Goal: Answer question/provide support

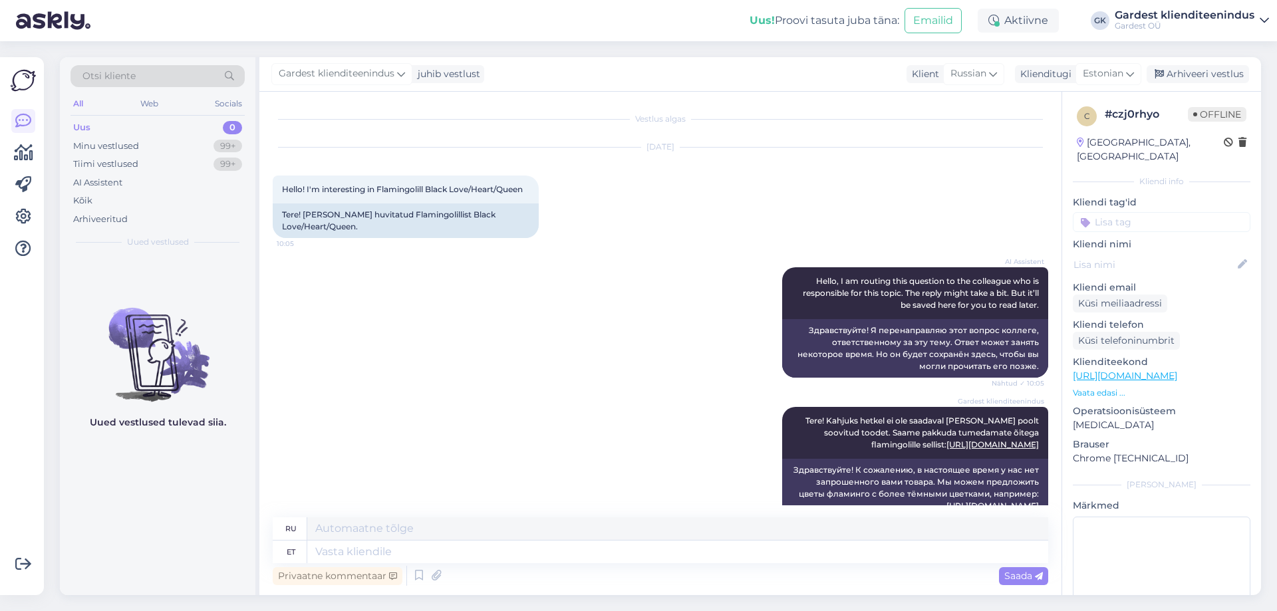
scroll to position [27, 0]
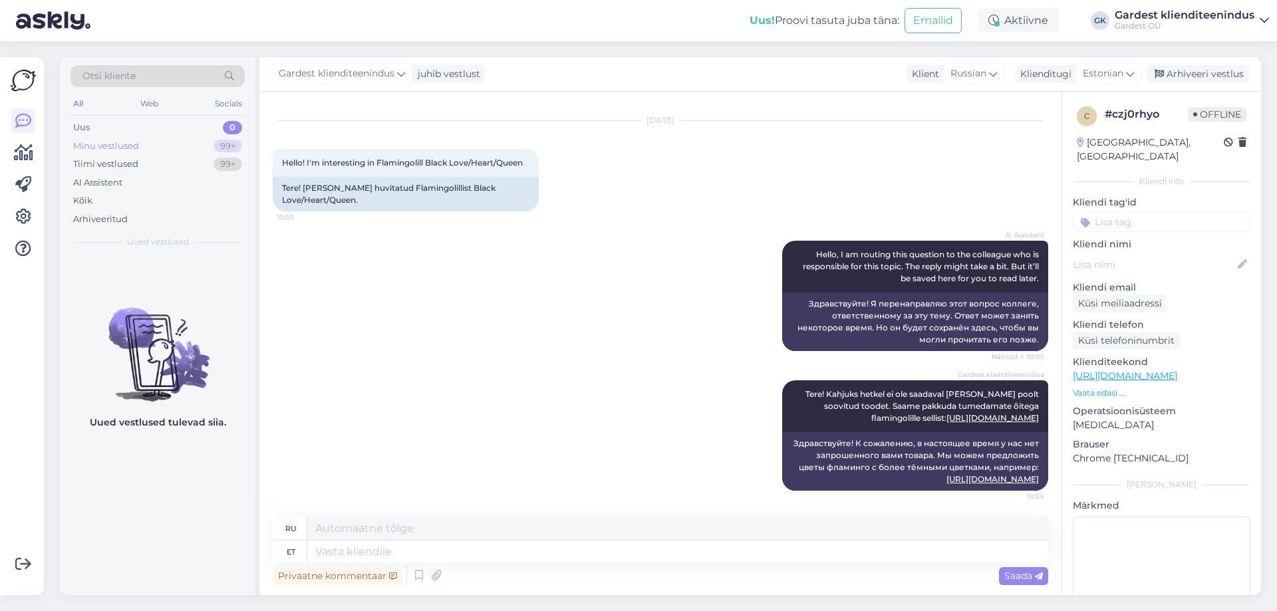
drag, startPoint x: 131, startPoint y: 146, endPoint x: 118, endPoint y: 147, distance: 13.3
click at [126, 147] on div "Minu vestlused" at bounding box center [106, 146] width 66 height 13
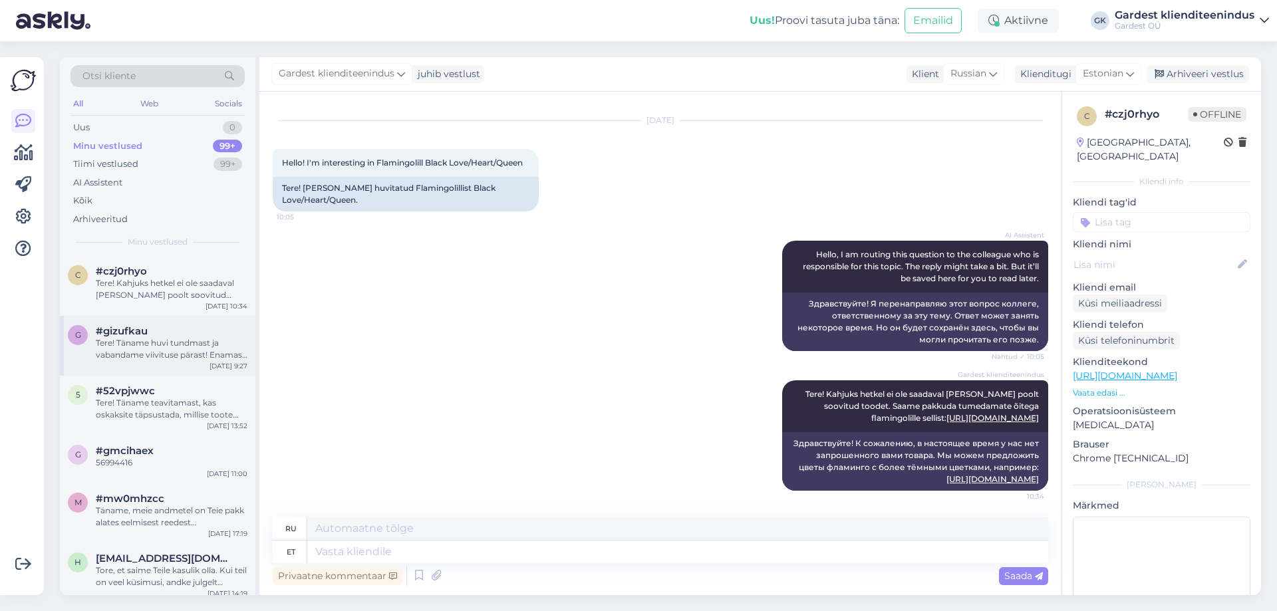
click at [149, 343] on div "Tere! Täname huvi tundmast ja vabandame viivituse pärast! Enamasti on tootel ta…" at bounding box center [172, 349] width 152 height 24
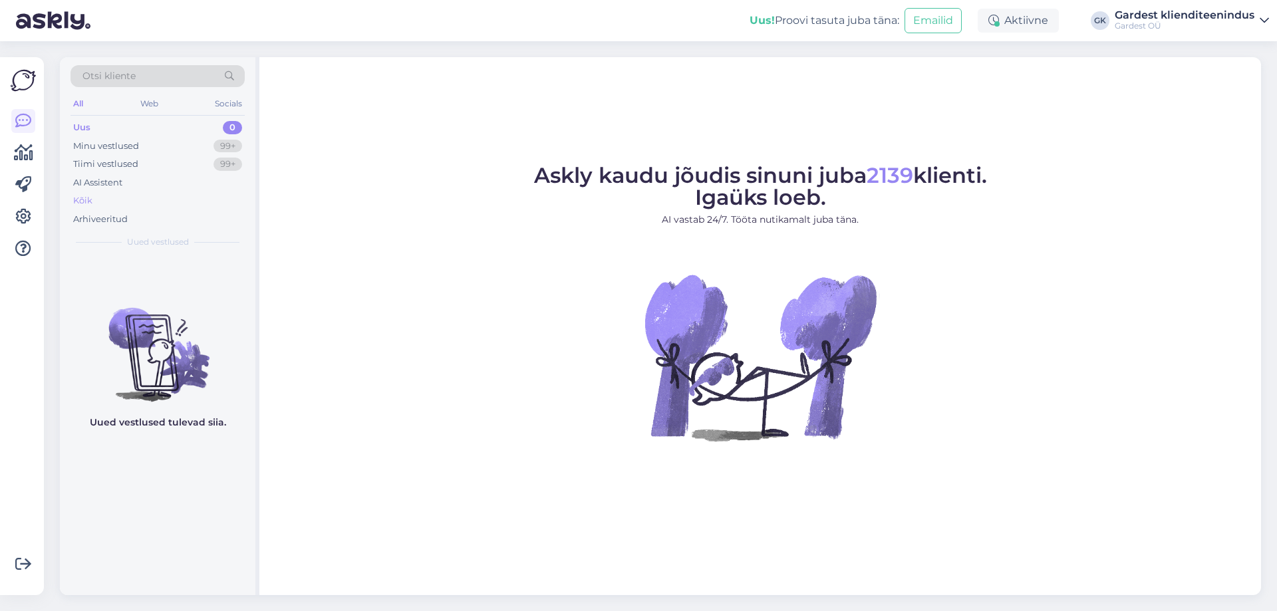
click at [104, 193] on div "Kõik" at bounding box center [158, 201] width 174 height 19
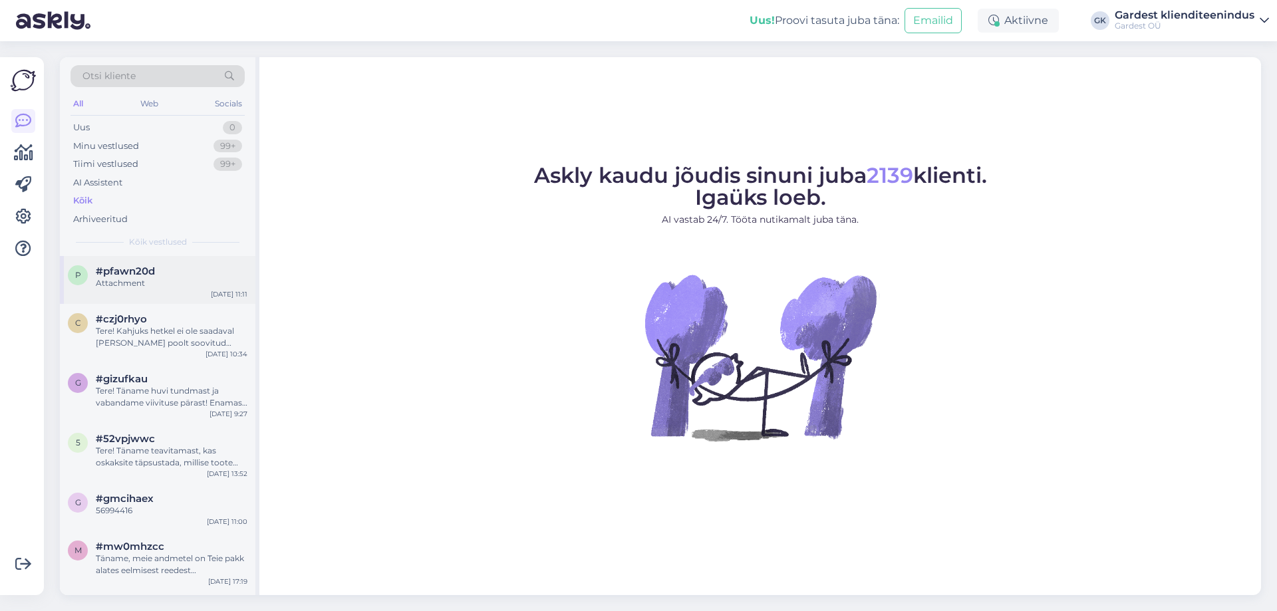
click at [176, 281] on div "Attachment" at bounding box center [172, 283] width 152 height 12
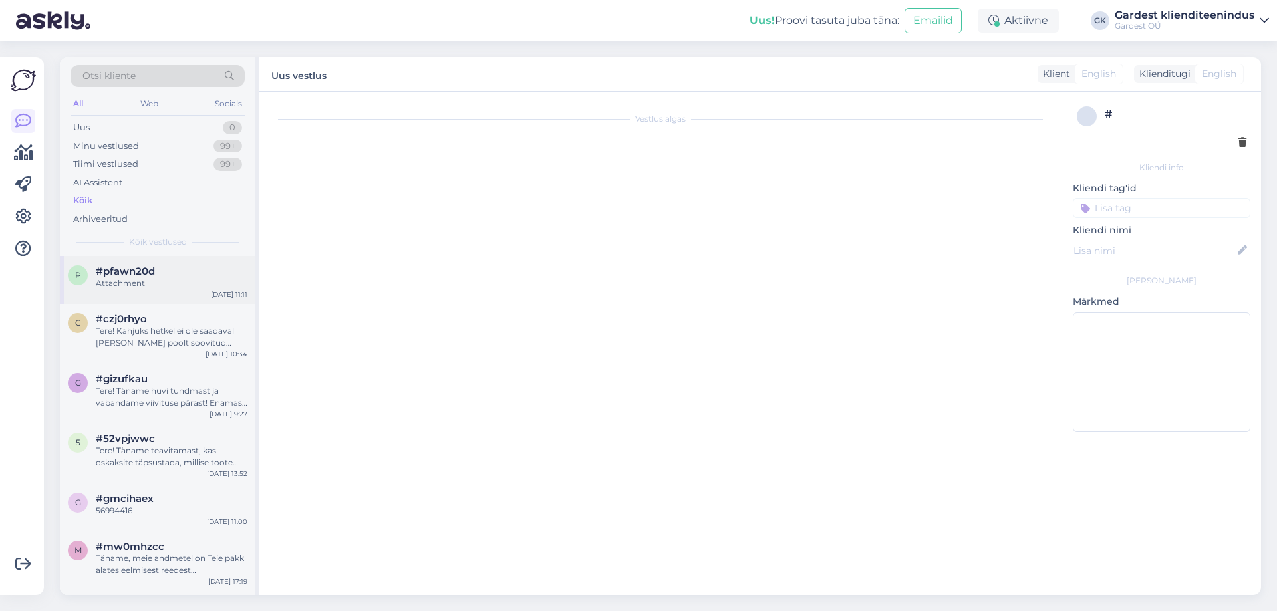
scroll to position [4, 0]
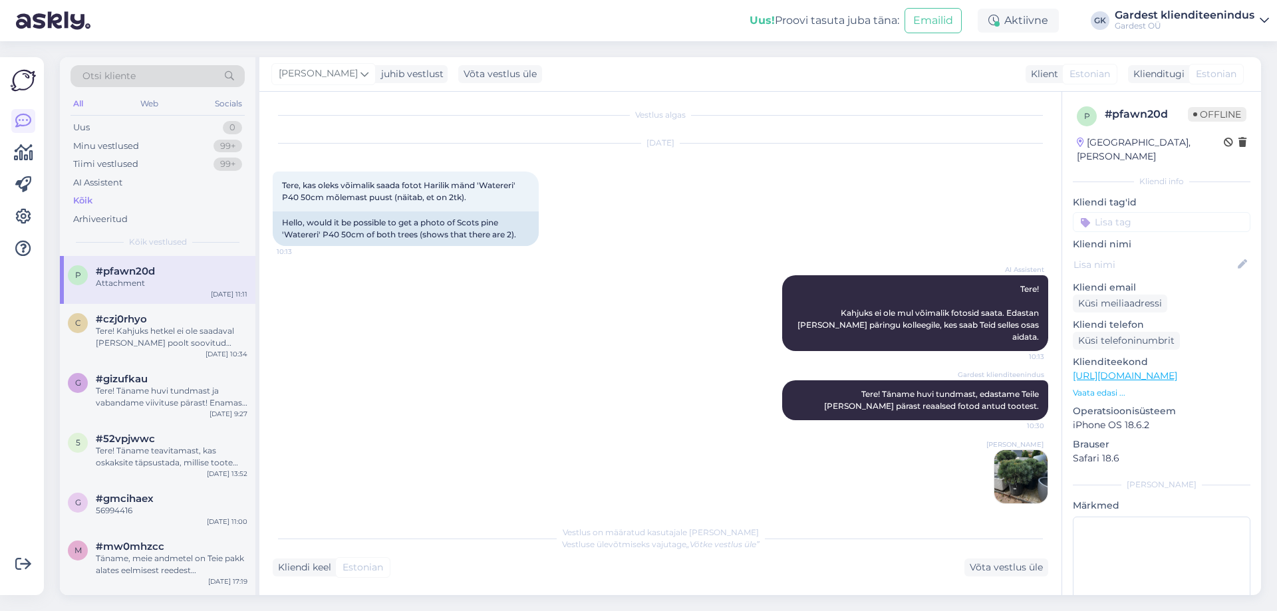
click at [1011, 458] on img at bounding box center [1021, 476] width 53 height 53
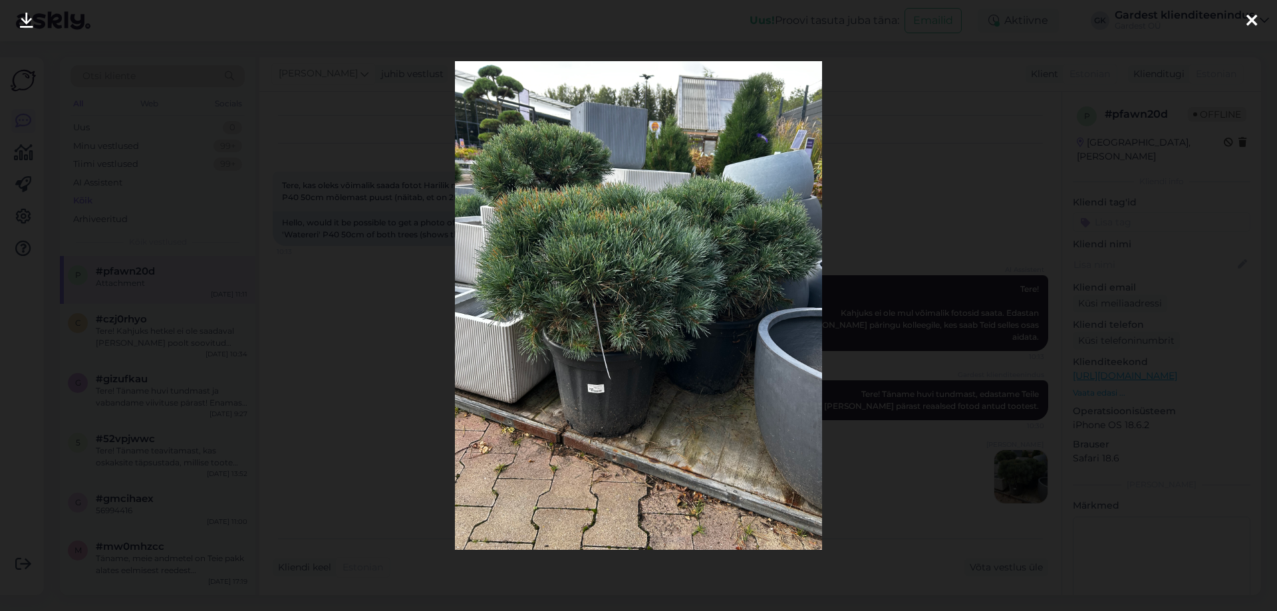
scroll to position [88, 0]
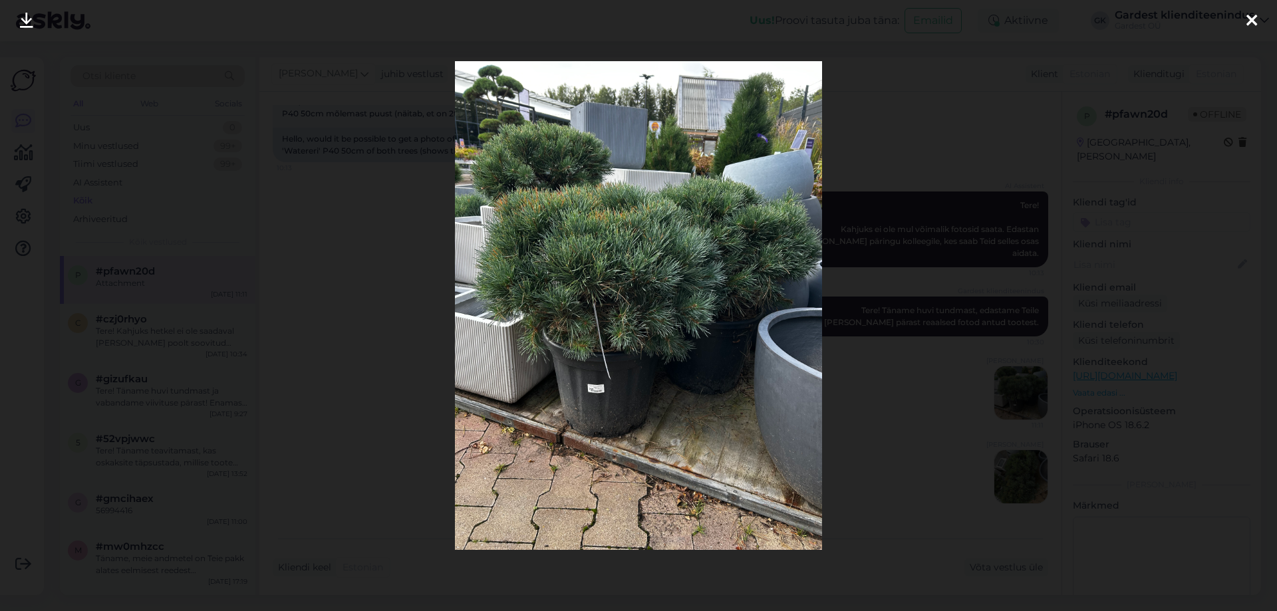
click at [1255, 17] on icon at bounding box center [1252, 21] width 11 height 17
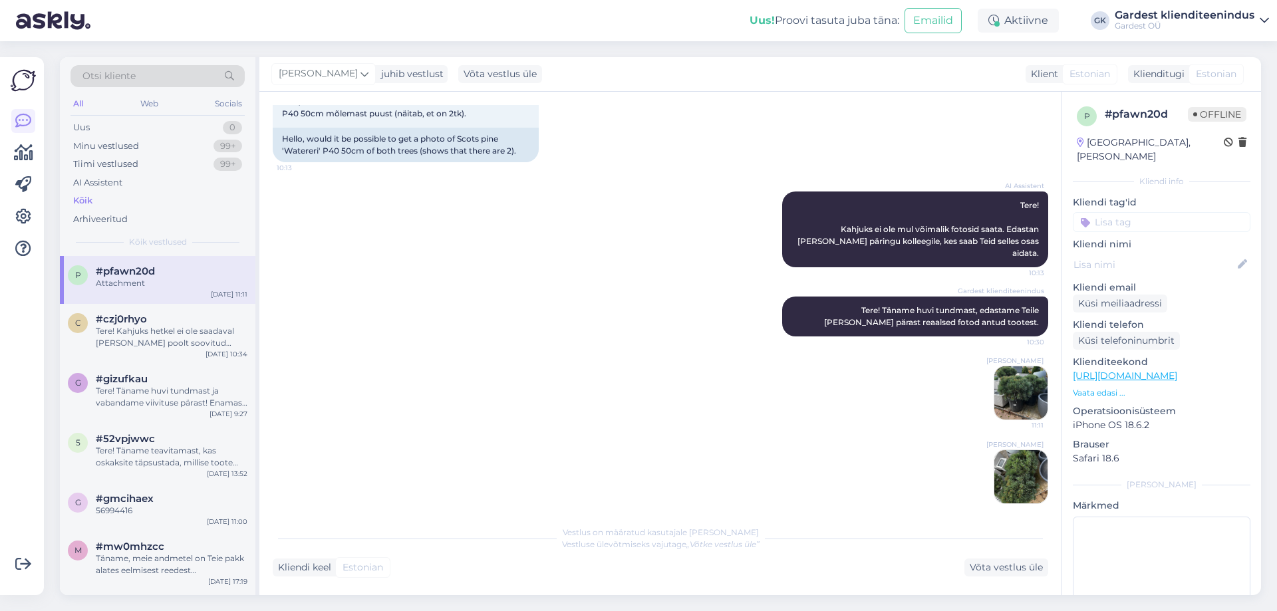
click at [1029, 450] on img at bounding box center [1021, 476] width 53 height 53
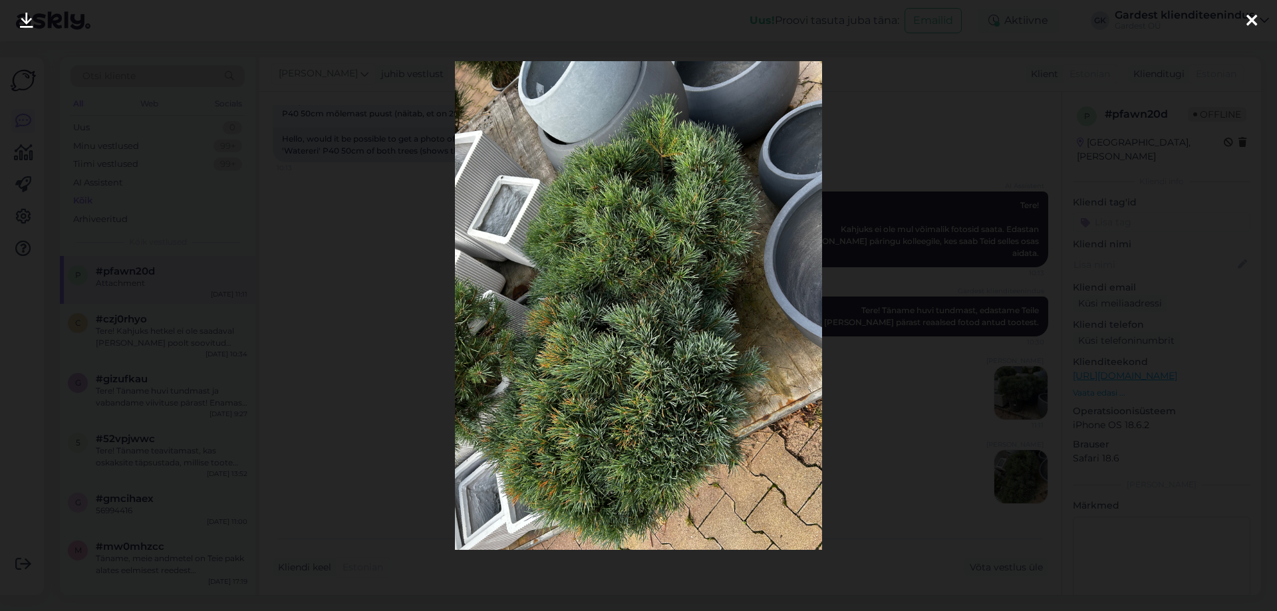
click at [1255, 19] on icon at bounding box center [1252, 21] width 11 height 17
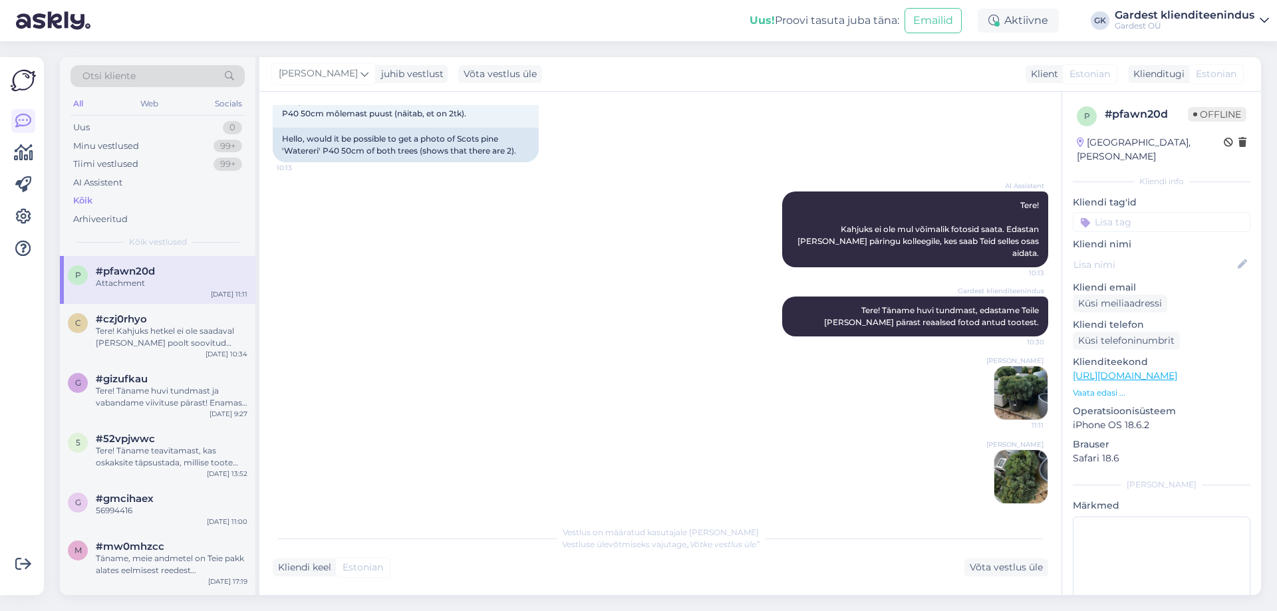
click at [999, 377] on img at bounding box center [1021, 393] width 53 height 53
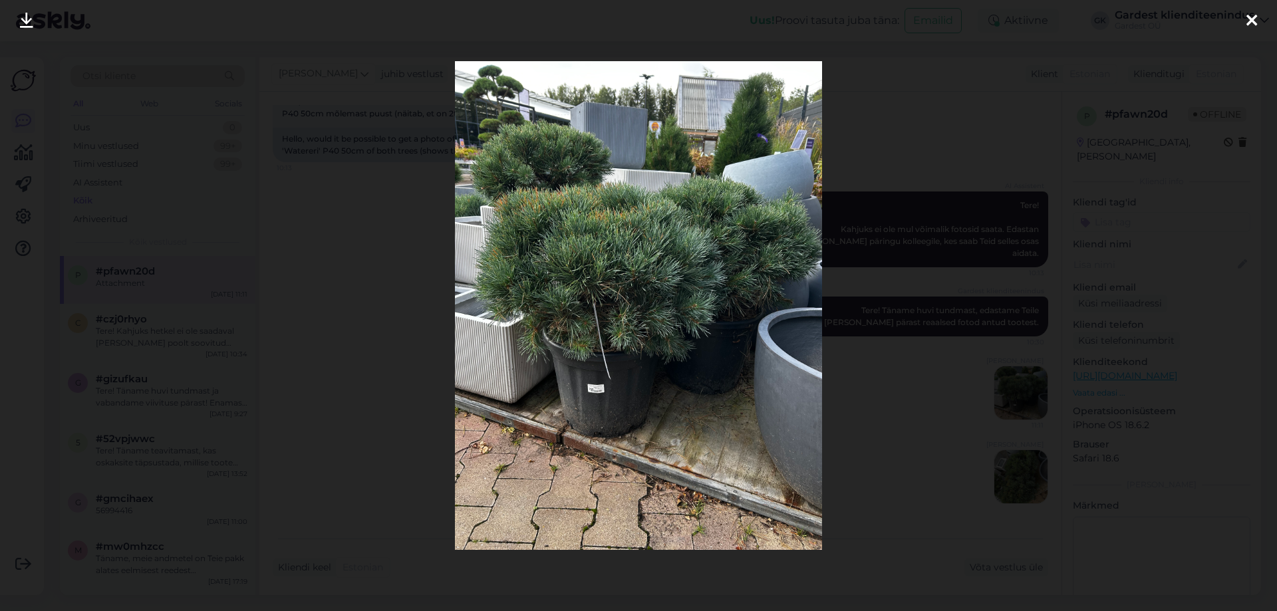
click at [1251, 19] on icon at bounding box center [1252, 21] width 11 height 17
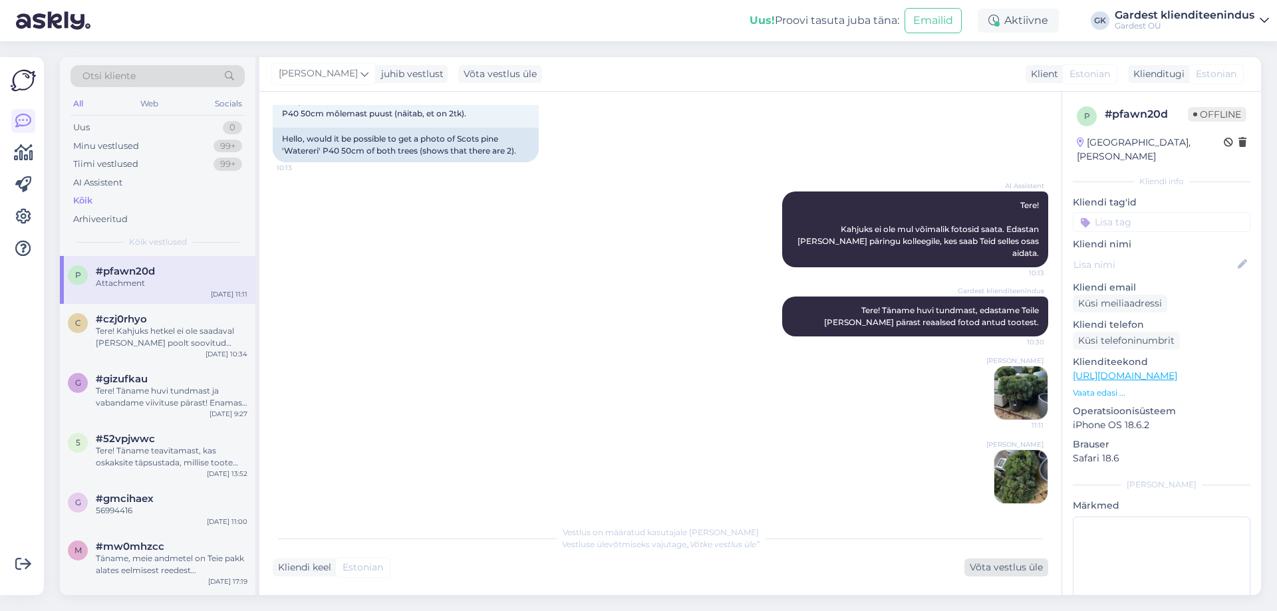
click at [1008, 566] on div "Võta vestlus üle" at bounding box center [1007, 568] width 84 height 18
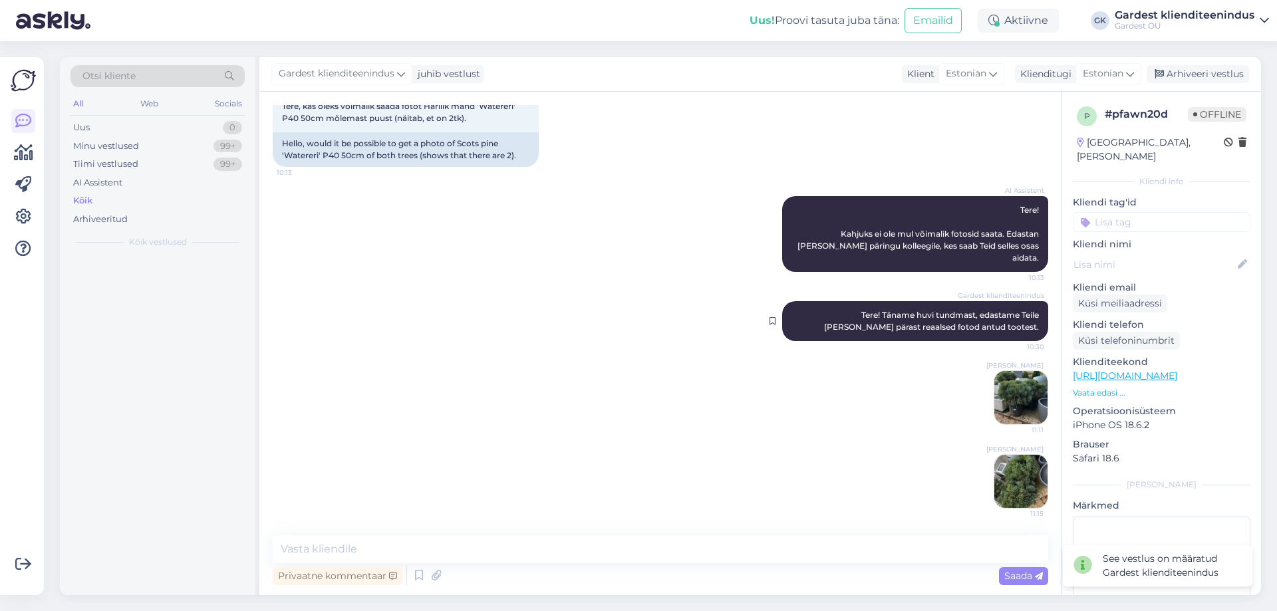
scroll to position [71, 0]
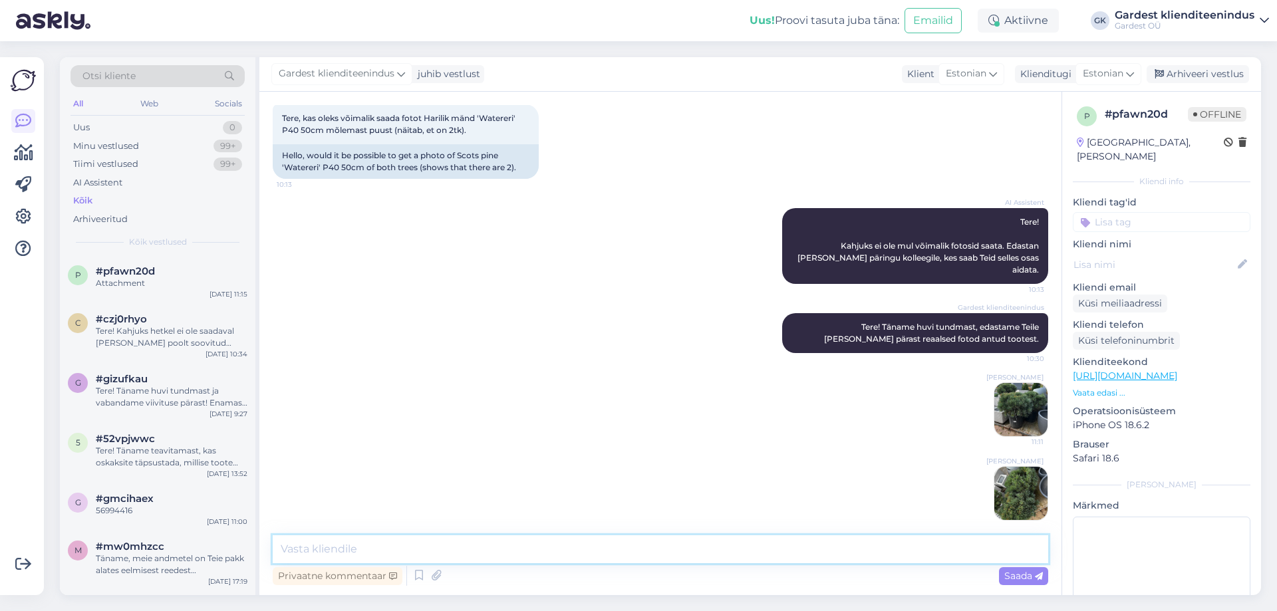
click at [504, 550] on textarea at bounding box center [661, 550] width 776 height 28
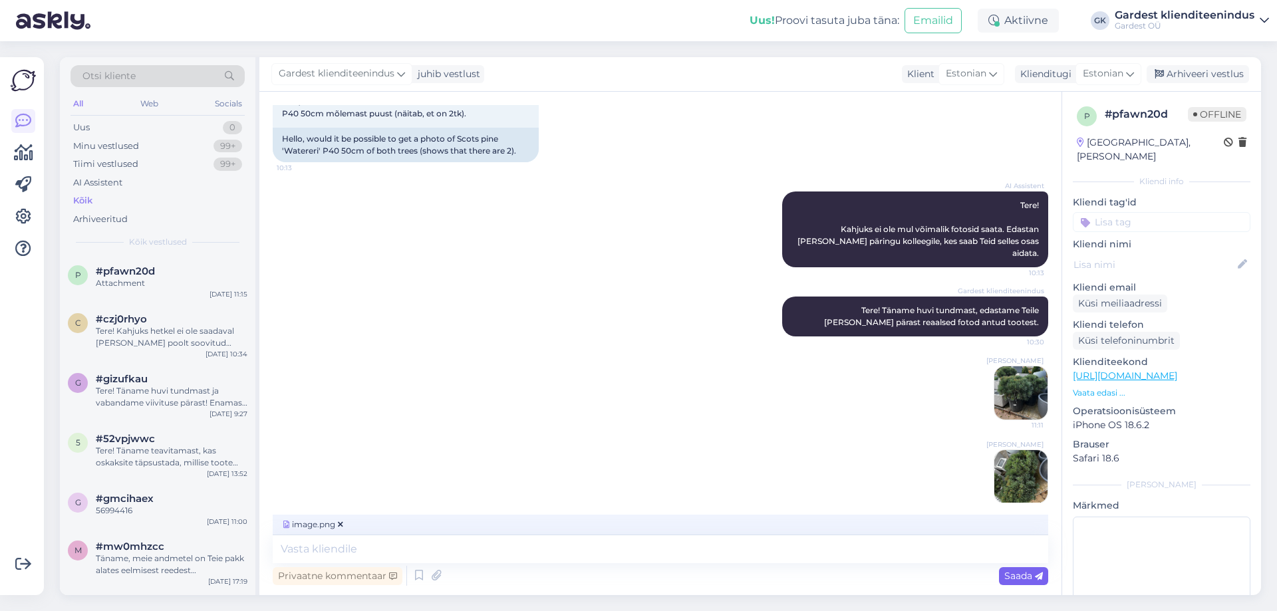
click at [1013, 577] on span "Saada" at bounding box center [1024, 576] width 39 height 12
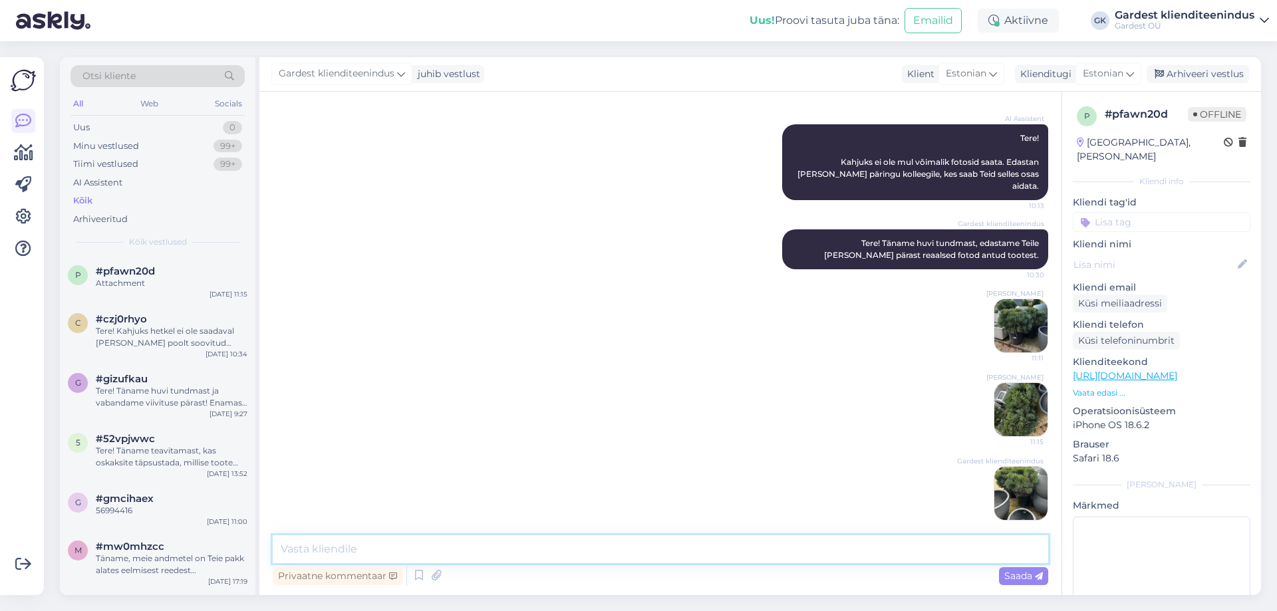
click at [413, 537] on textarea at bounding box center [661, 550] width 776 height 28
paste textarea "Soovitud taime ligikaudsed mõõdud: Diameeter: 60–70 cm Kõrgus koos istutuspotig…"
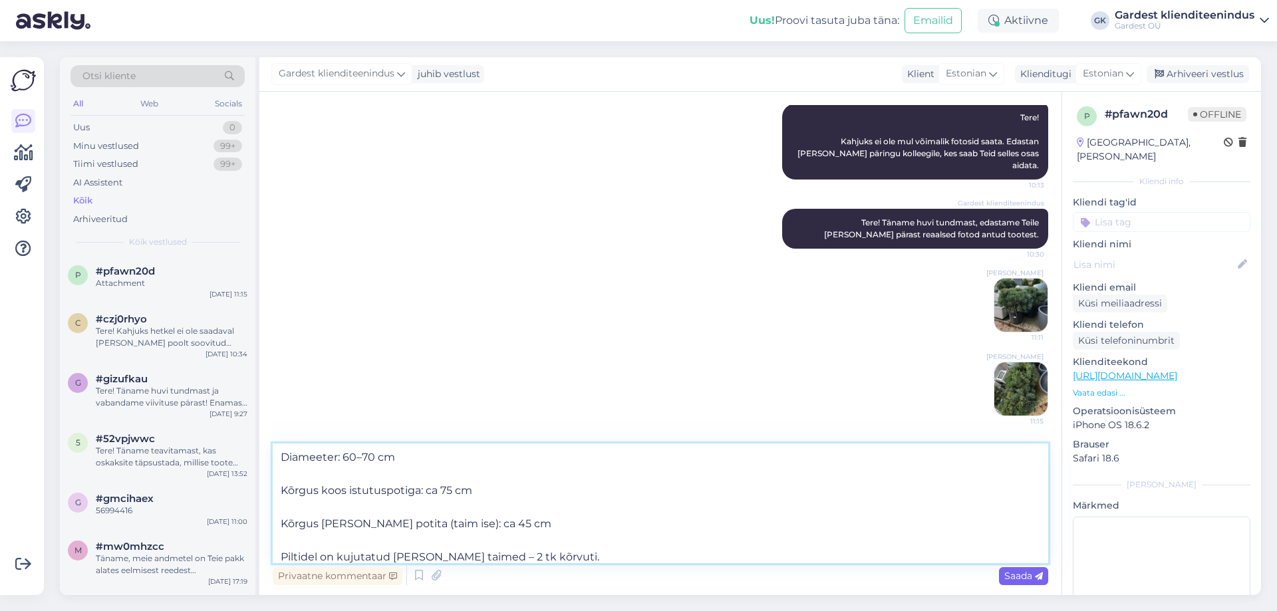
type textarea "Soovitud taime ligikaudsed mõõdud: Diameeter: 60–70 cm Kõrgus koos istutuspotig…"
click at [1025, 574] on span "Saada" at bounding box center [1024, 576] width 39 height 12
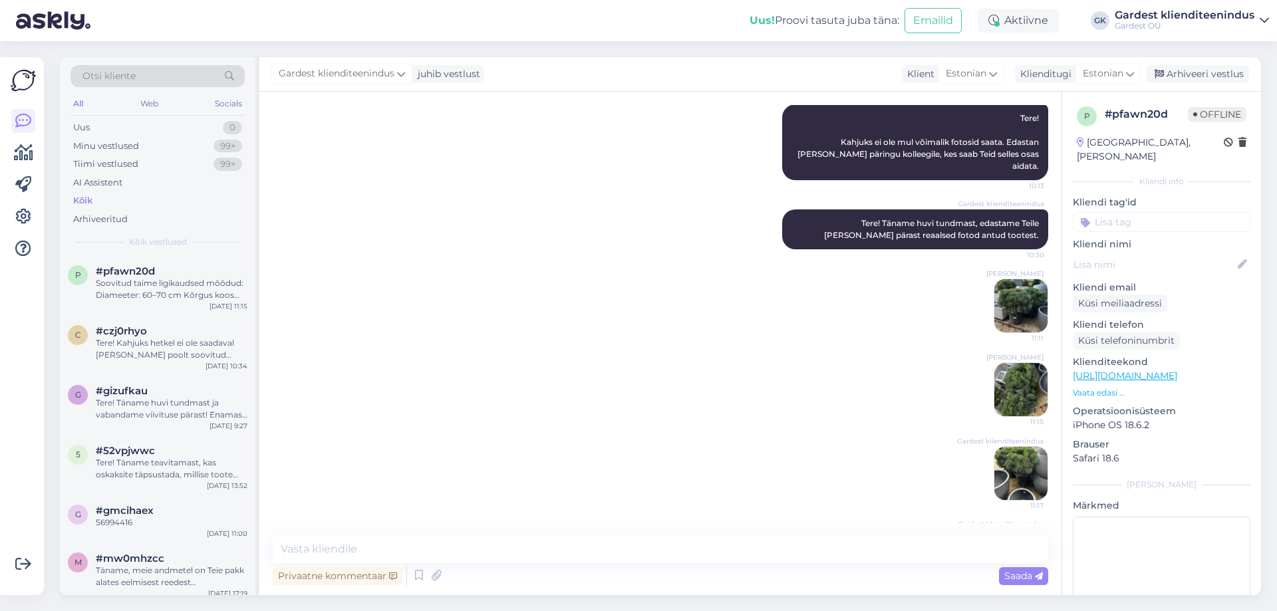
scroll to position [308, 0]
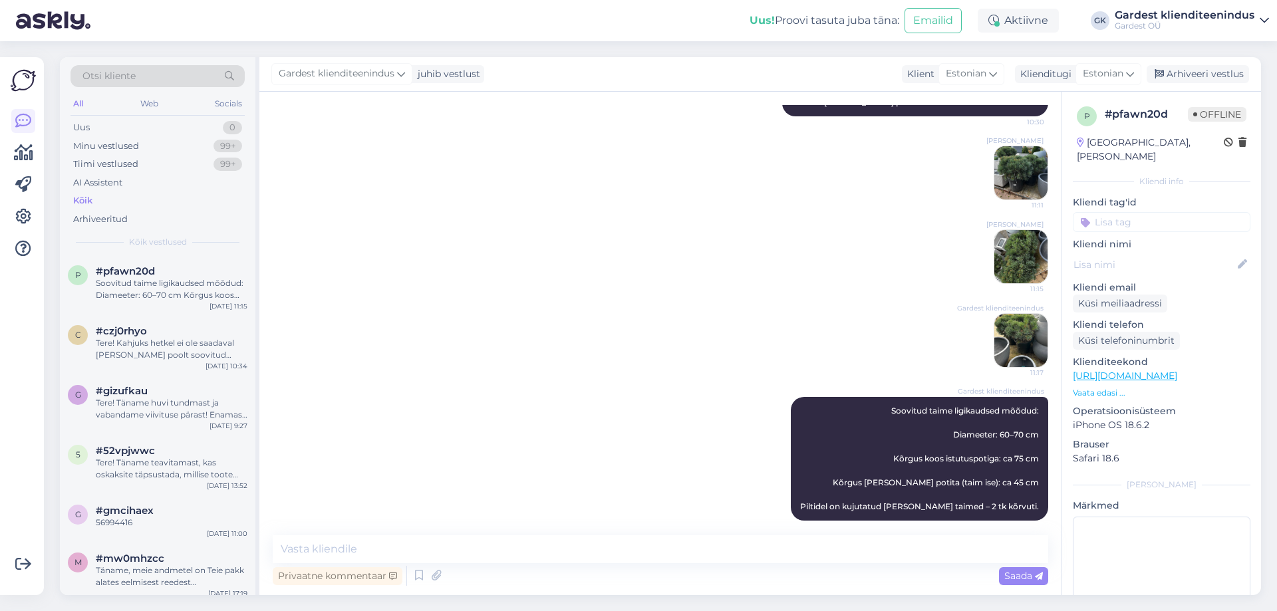
click at [593, 383] on div "Gardest klienditeenindus Soovitud taime ligikaudsed mõõdud: Diameeter: 60–70 cm…" at bounding box center [661, 459] width 776 height 153
